Goal: Information Seeking & Learning: Compare options

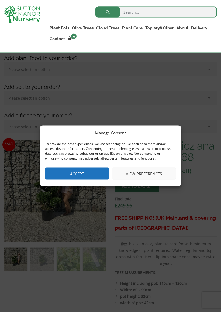
scroll to position [95, 0]
click at [90, 173] on button "Accept" at bounding box center [77, 174] width 64 height 12
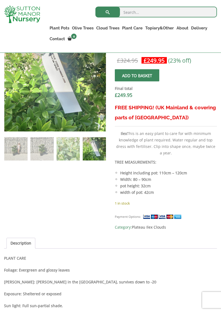
scroll to position [206, 0]
click at [0, 0] on link "The Amalfi Pots" at bounding box center [0, 0] width 0 height 0
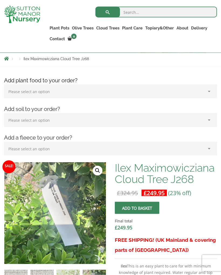
scroll to position [73, 0]
click at [0, 0] on link "The Milan Pots" at bounding box center [0, 0] width 0 height 0
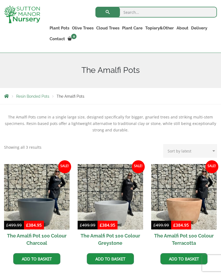
scroll to position [70, 0]
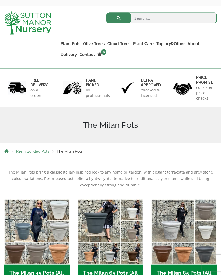
scroll to position [26, 0]
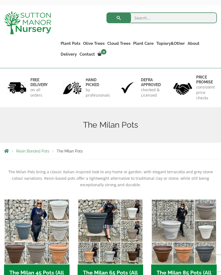
click at [41, 152] on span "Resin Bonded Pots" at bounding box center [32, 151] width 33 height 4
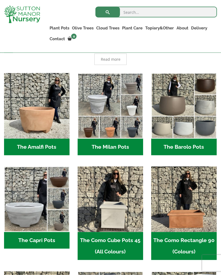
scroll to position [148, 0]
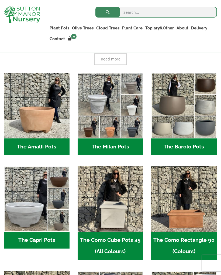
click at [200, 134] on img "Visit product category The Barolo Pots" at bounding box center [185, 106] width 66 height 66
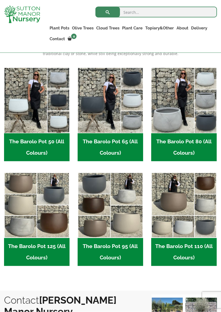
scroll to position [154, 0]
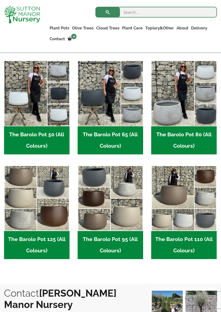
click at [114, 207] on img "Visit product category The Barolo Pot 95 (All Colours)" at bounding box center [111, 199] width 66 height 66
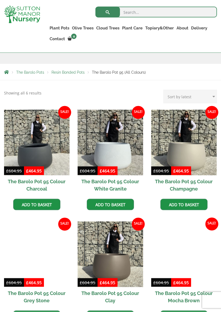
scroll to position [96, 0]
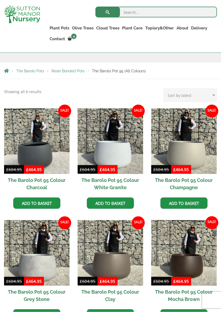
click at [36, 69] on span "The Barolo Pots" at bounding box center [30, 71] width 28 height 4
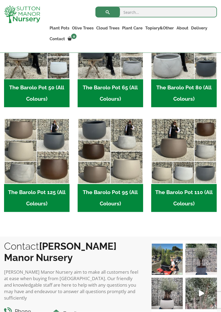
scroll to position [202, 0]
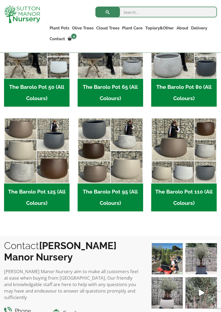
click at [196, 89] on h2 "The Barolo Pot 80 (All Colours) (6)" at bounding box center [185, 93] width 66 height 28
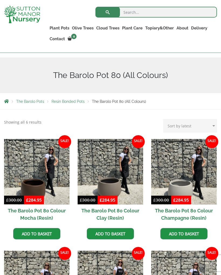
scroll to position [62, 0]
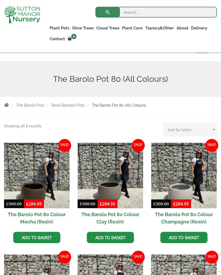
click at [0, 0] on link "Gnarled Olive Trees" at bounding box center [0, 0] width 0 height 0
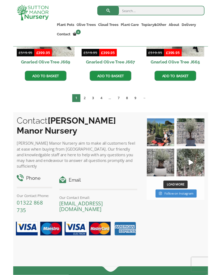
scroll to position [416, 0]
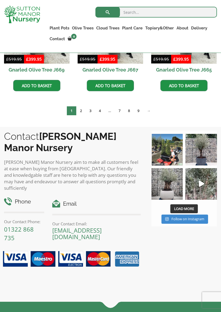
click at [205, 152] on img at bounding box center [202, 150] width 32 height 32
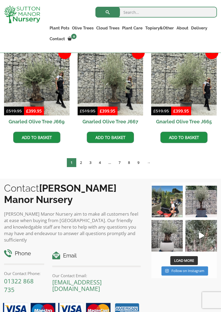
scroll to position [371, 0]
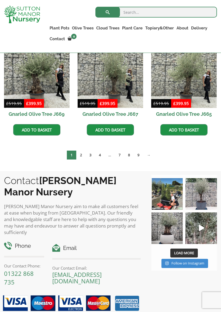
click at [206, 199] on img at bounding box center [202, 194] width 32 height 32
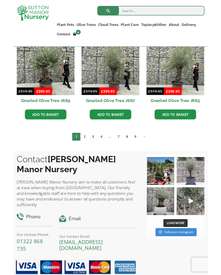
scroll to position [386, 0]
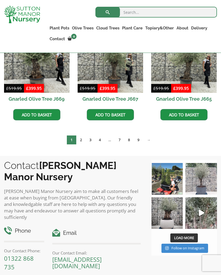
click at [173, 214] on img at bounding box center [168, 213] width 32 height 32
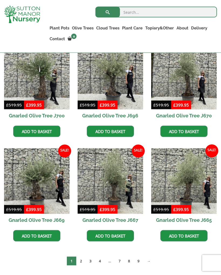
scroll to position [265, 0]
click at [0, 0] on link "The Barolo Pots" at bounding box center [0, 0] width 0 height 0
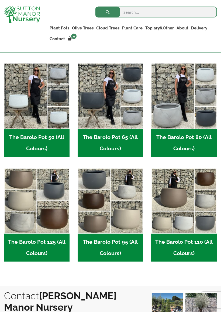
scroll to position [152, 0]
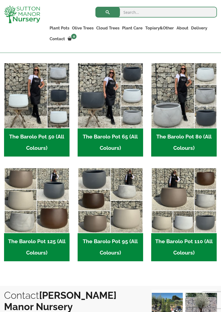
click at [117, 217] on img "Visit product category The Barolo Pot 95 (All Colours)" at bounding box center [111, 201] width 66 height 66
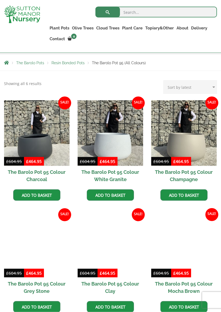
scroll to position [105, 0]
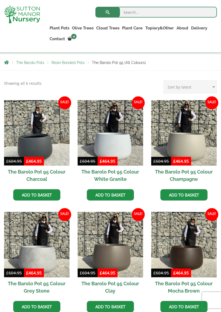
click at [121, 155] on img at bounding box center [111, 133] width 66 height 66
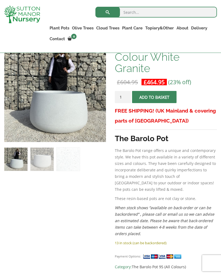
scroll to position [106, 0]
